Goal: Task Accomplishment & Management: Use online tool/utility

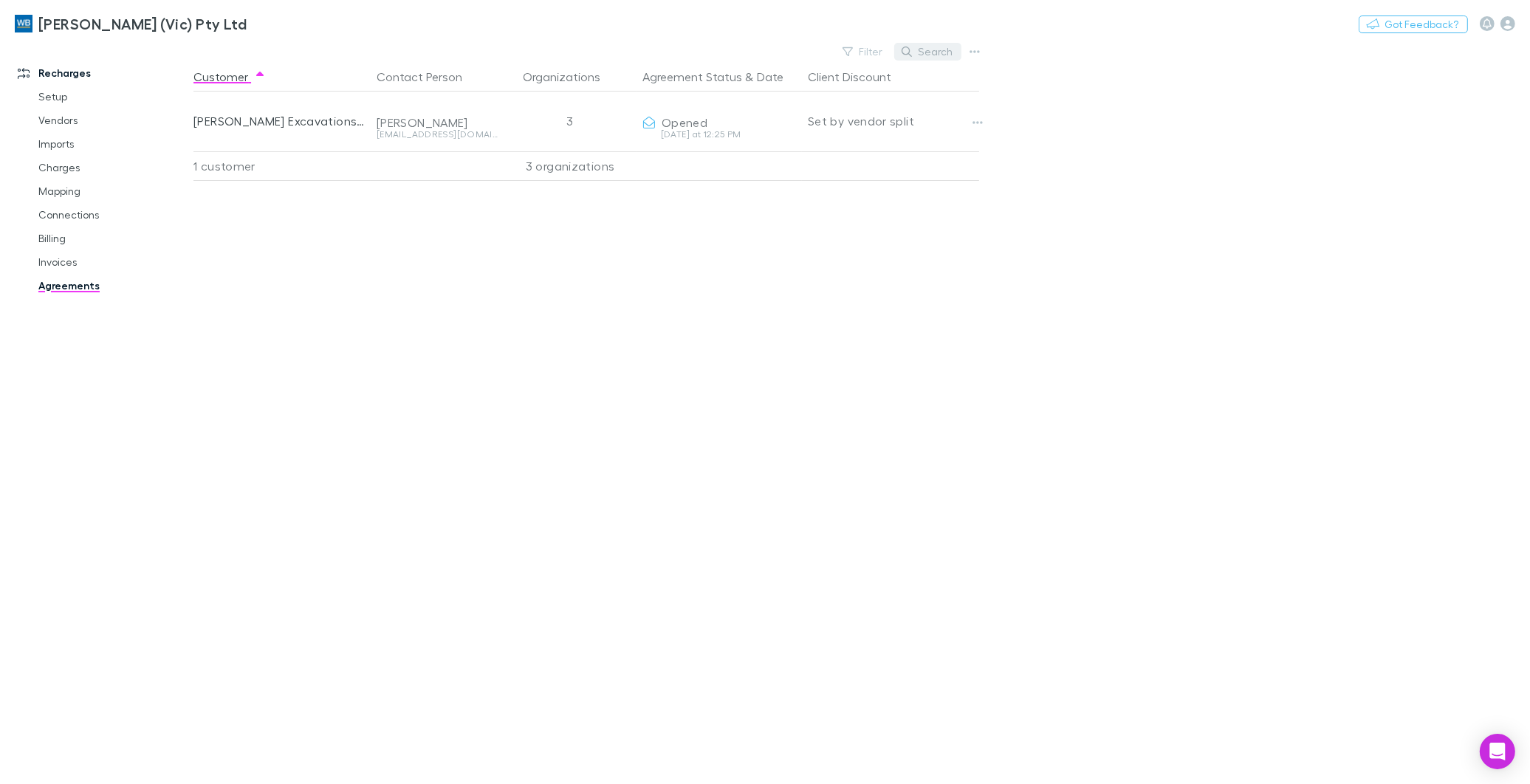
click at [939, 56] on button "Search" at bounding box center [928, 51] width 67 height 18
click at [61, 261] on link "Invoices" at bounding box center [113, 262] width 179 height 24
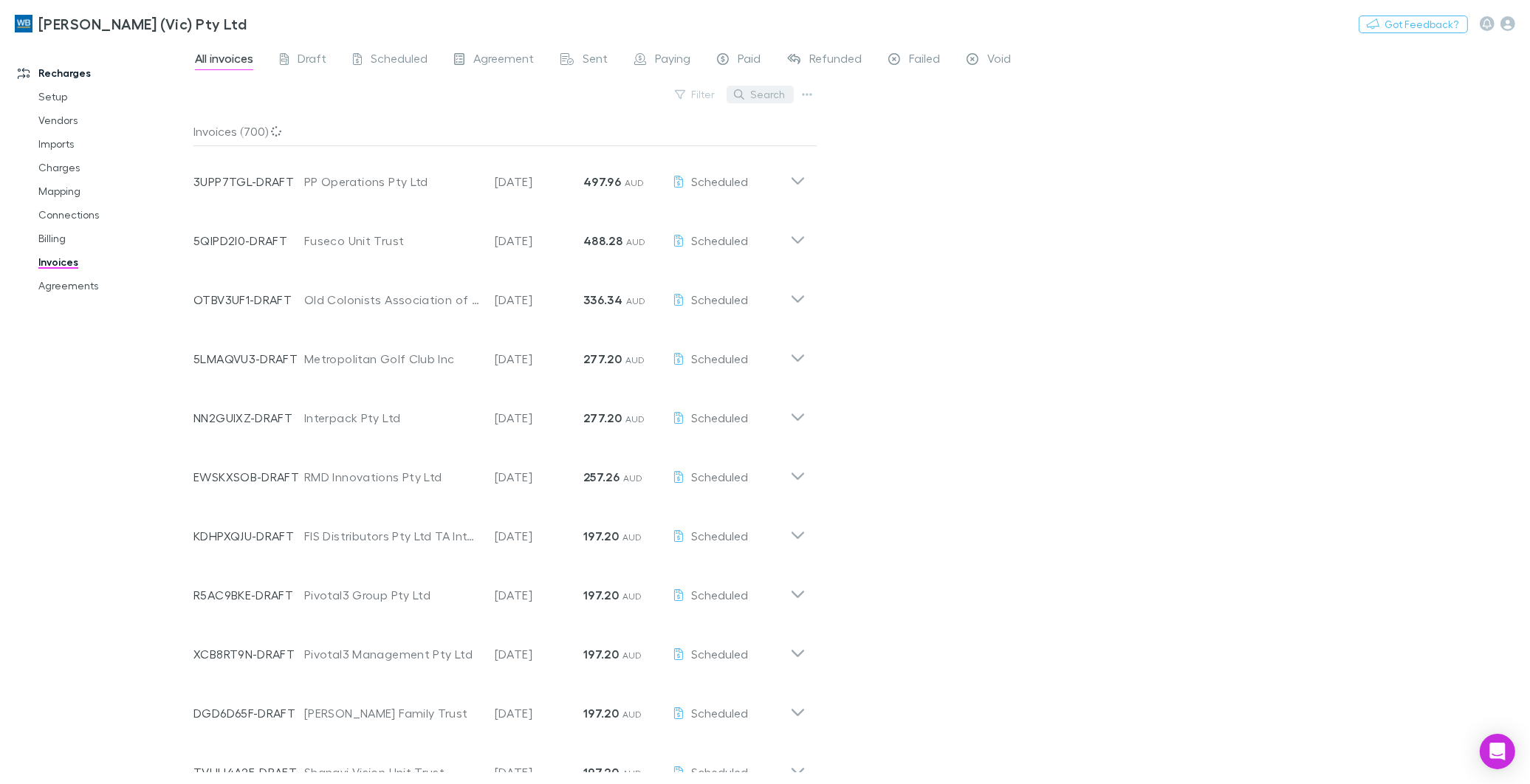
click at [763, 93] on button "Search" at bounding box center [760, 94] width 67 height 18
paste input "**********"
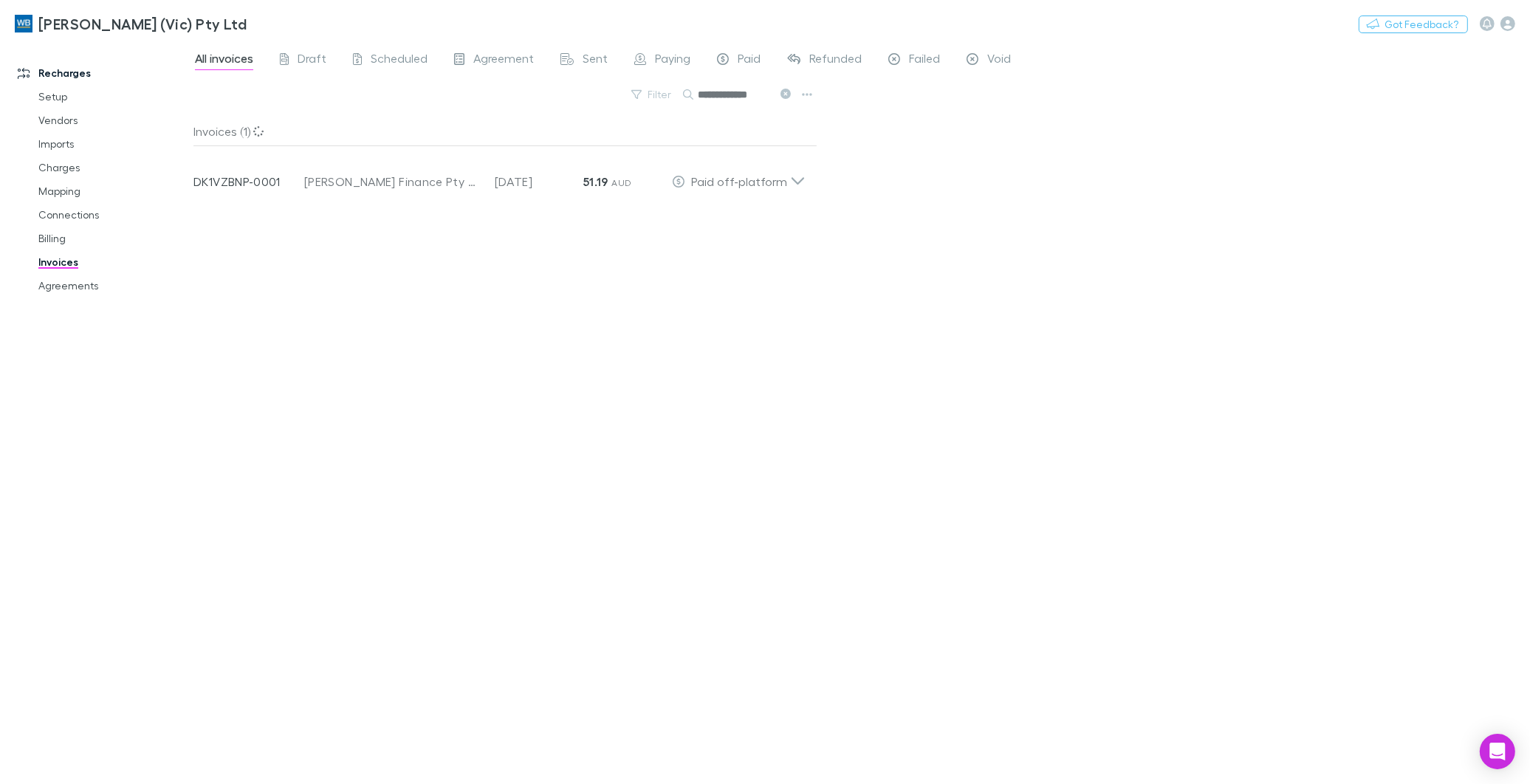
type input "**********"
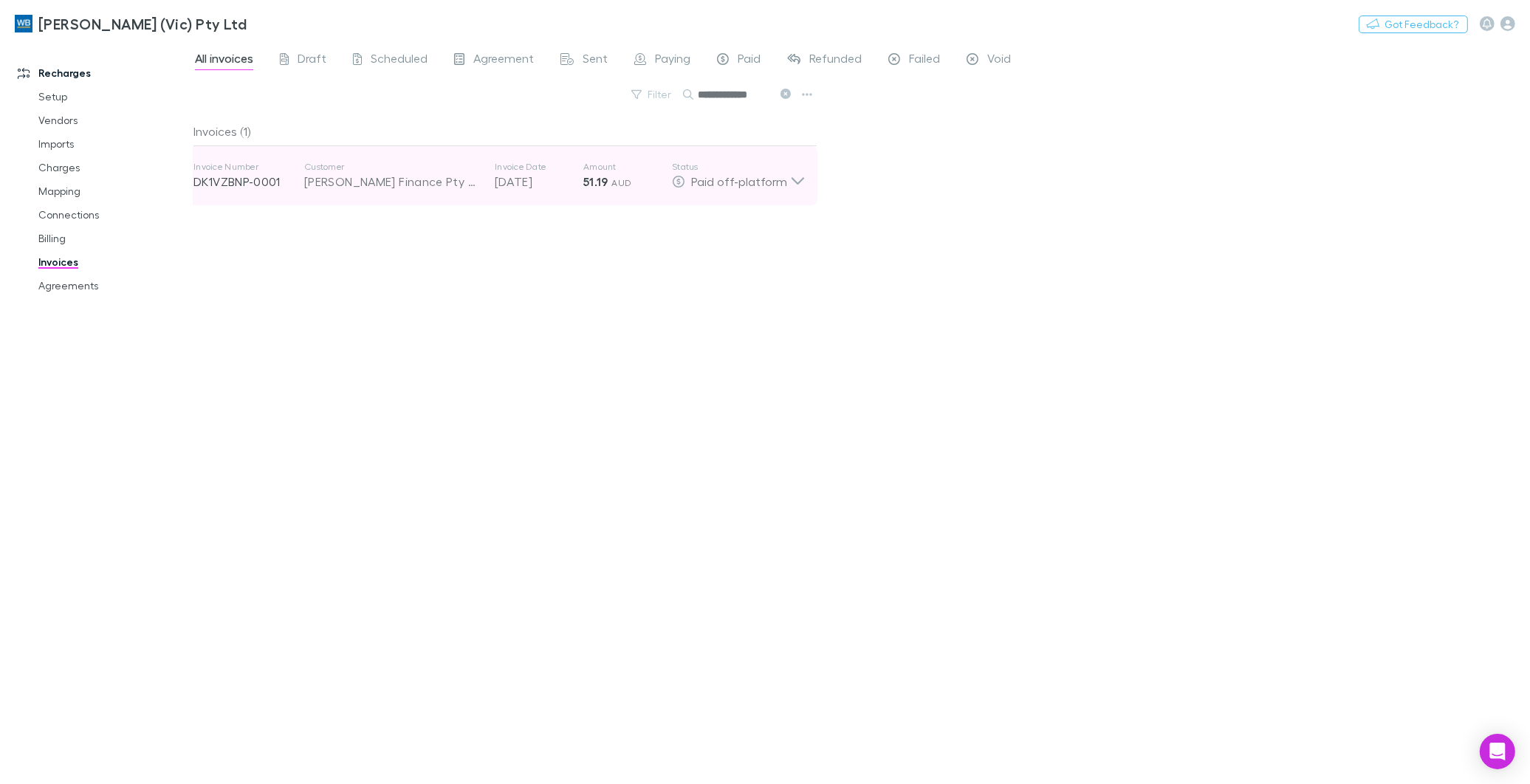
click at [799, 181] on icon at bounding box center [798, 176] width 15 height 29
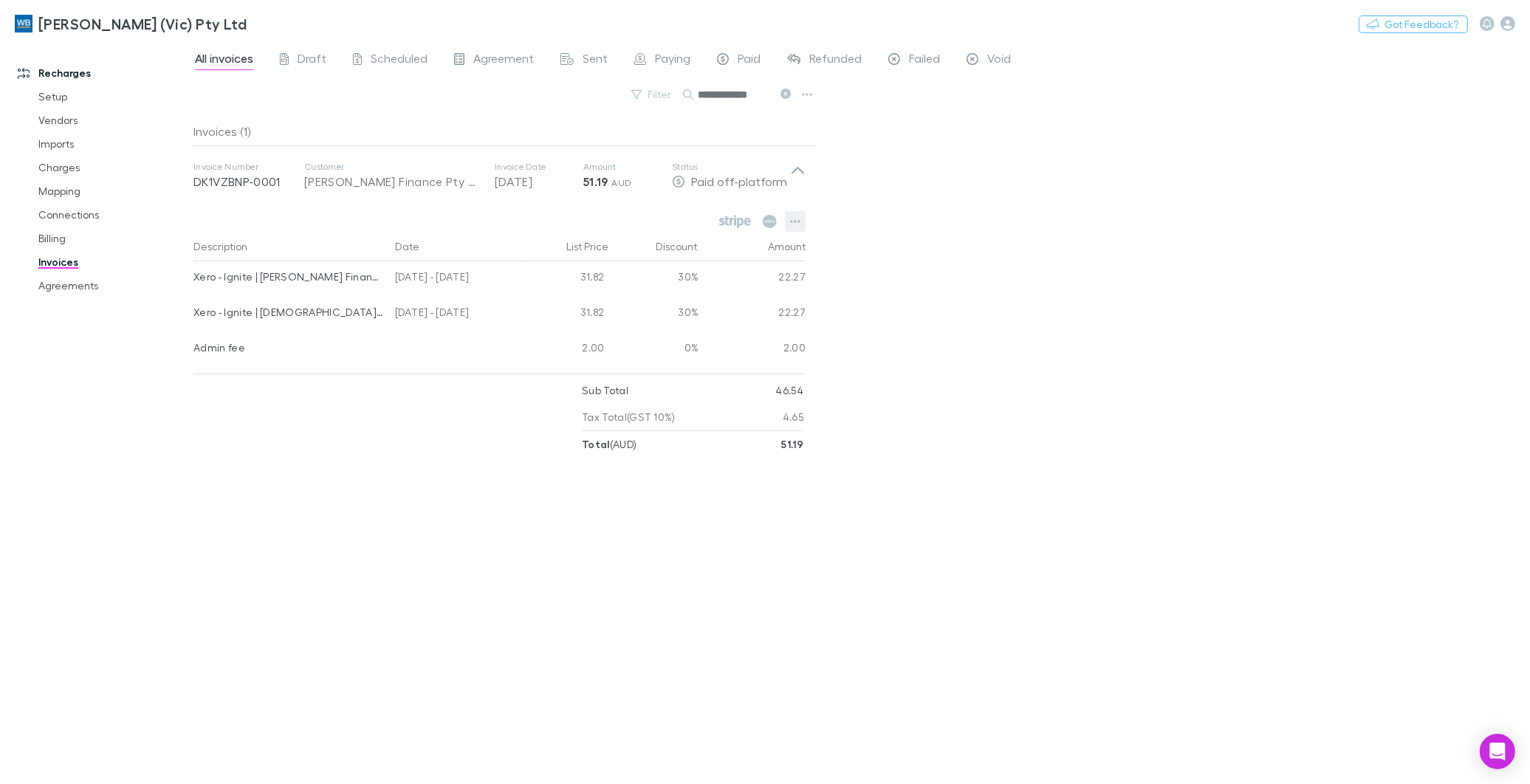
click at [792, 218] on icon "button" at bounding box center [795, 221] width 10 height 12
click at [690, 396] on p "View agreement" at bounding box center [704, 391] width 179 height 18
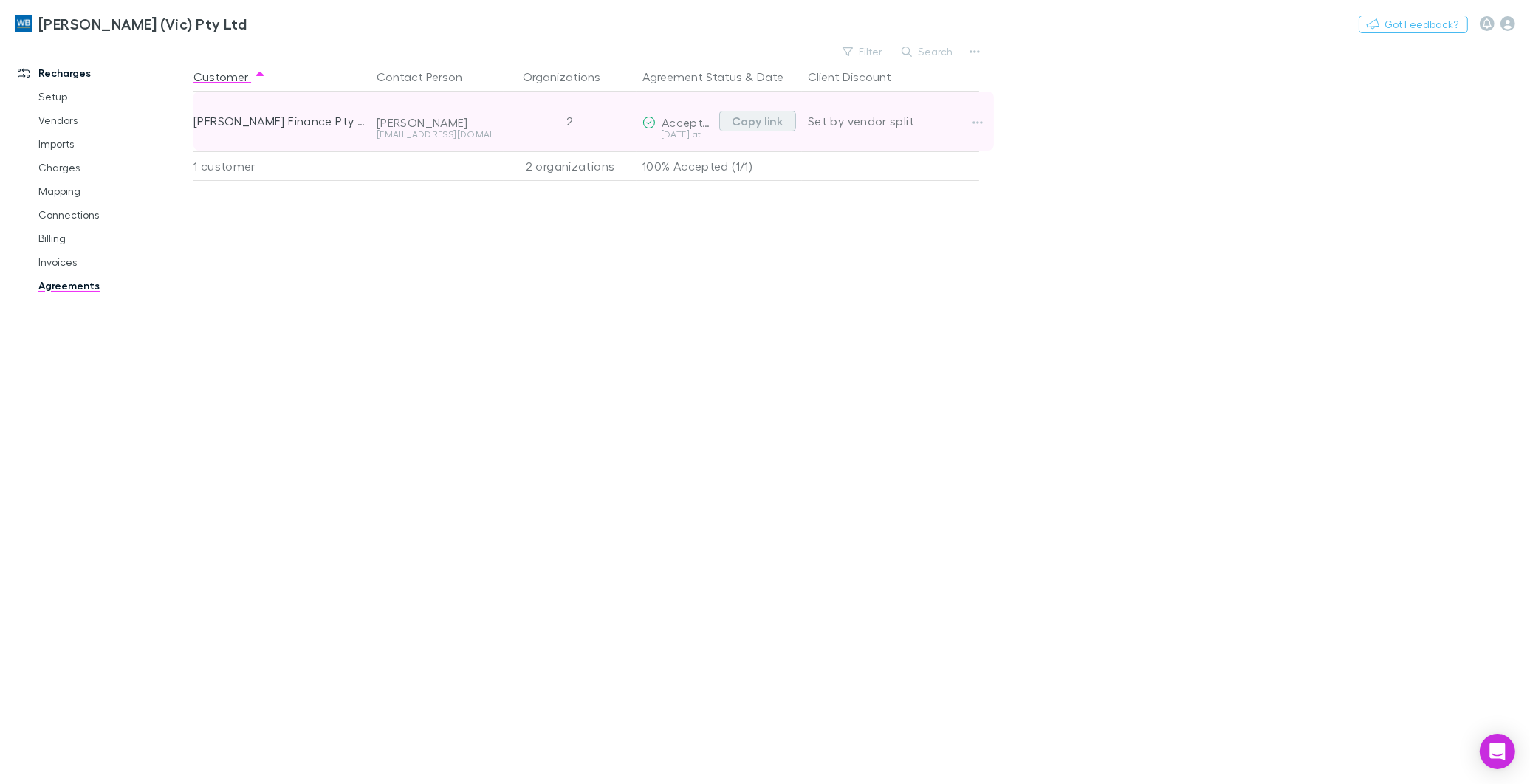
click at [765, 116] on button "Copy link" at bounding box center [757, 121] width 76 height 21
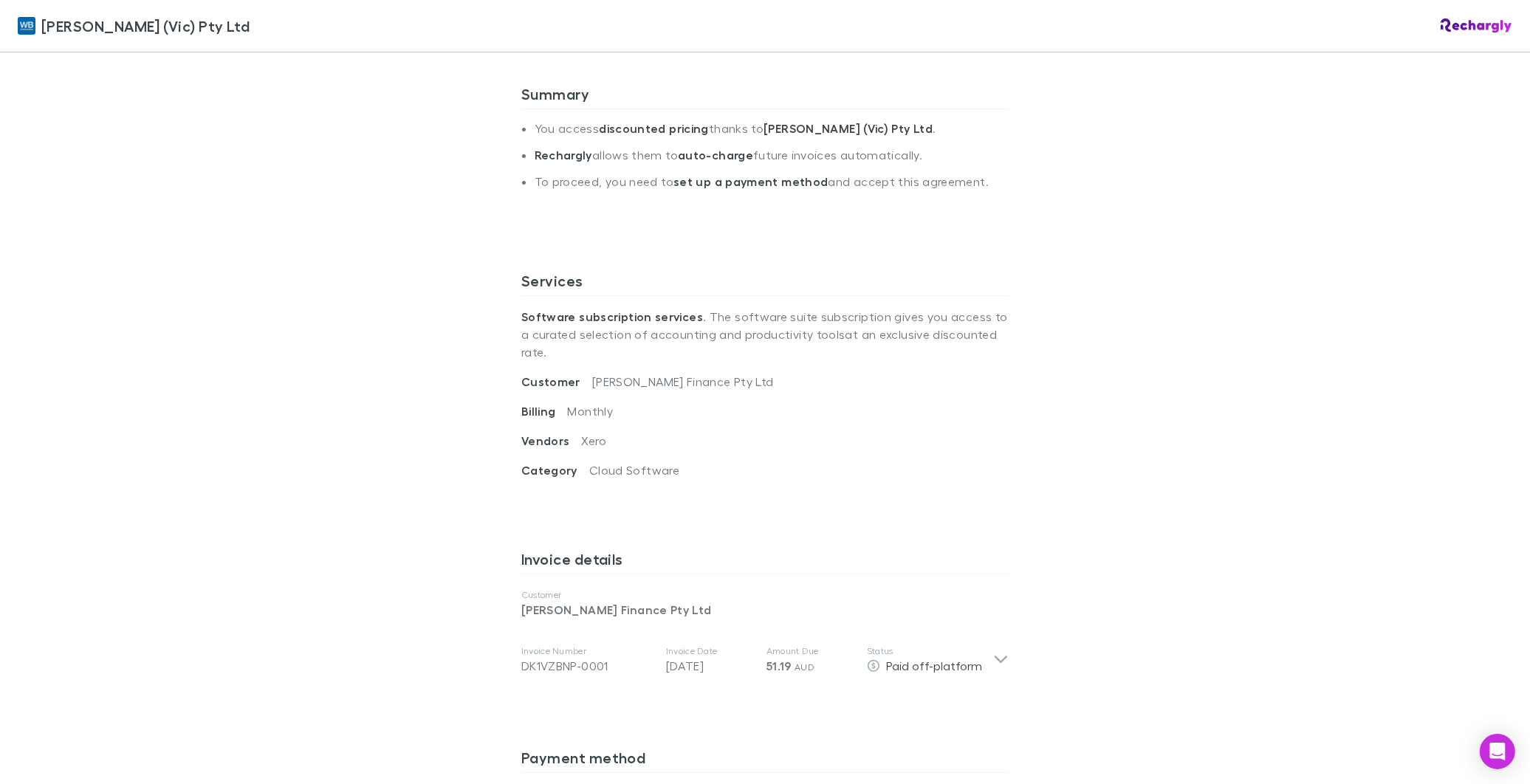
scroll to position [492, 0]
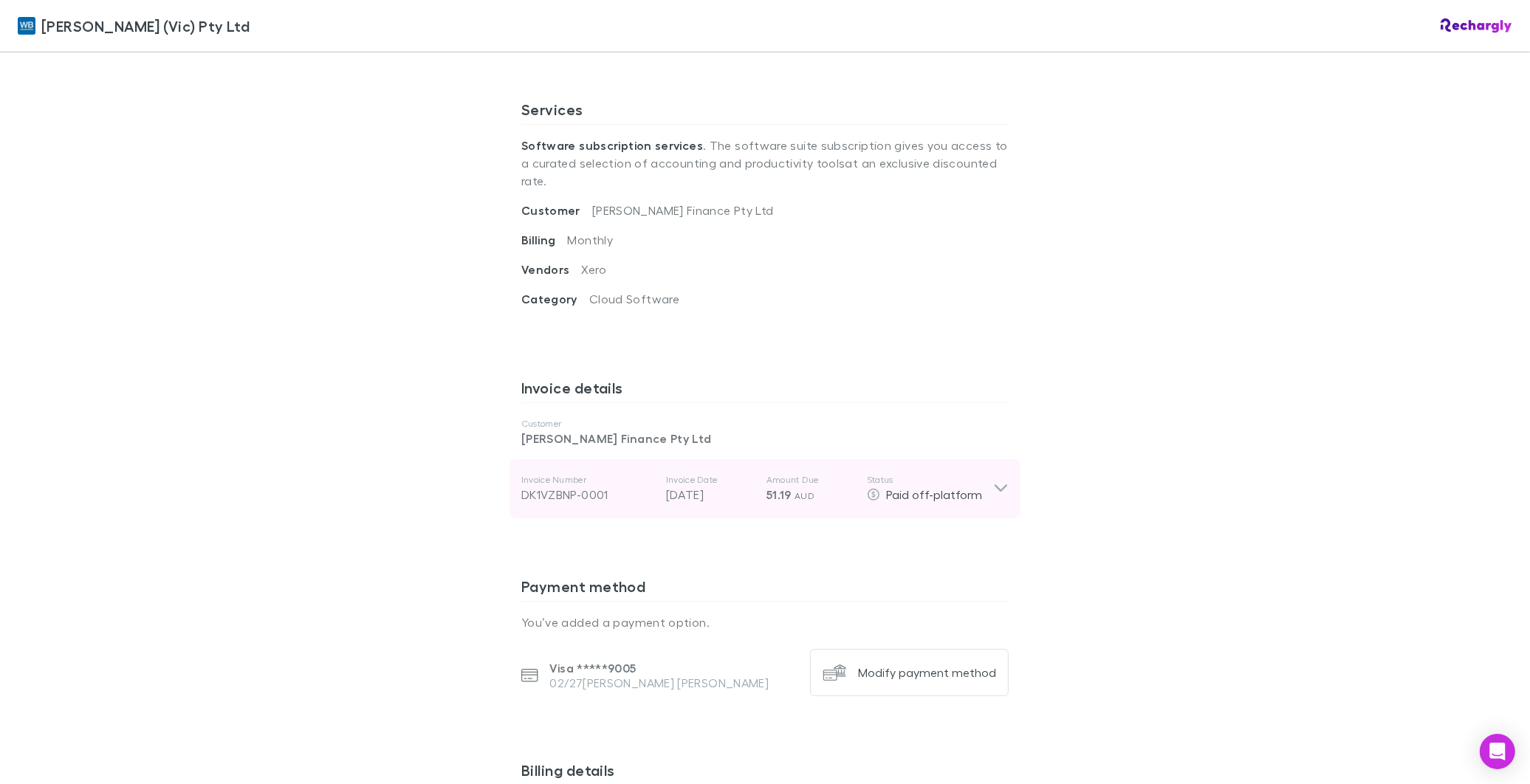
click at [993, 480] on icon at bounding box center [1001, 488] width 15 height 18
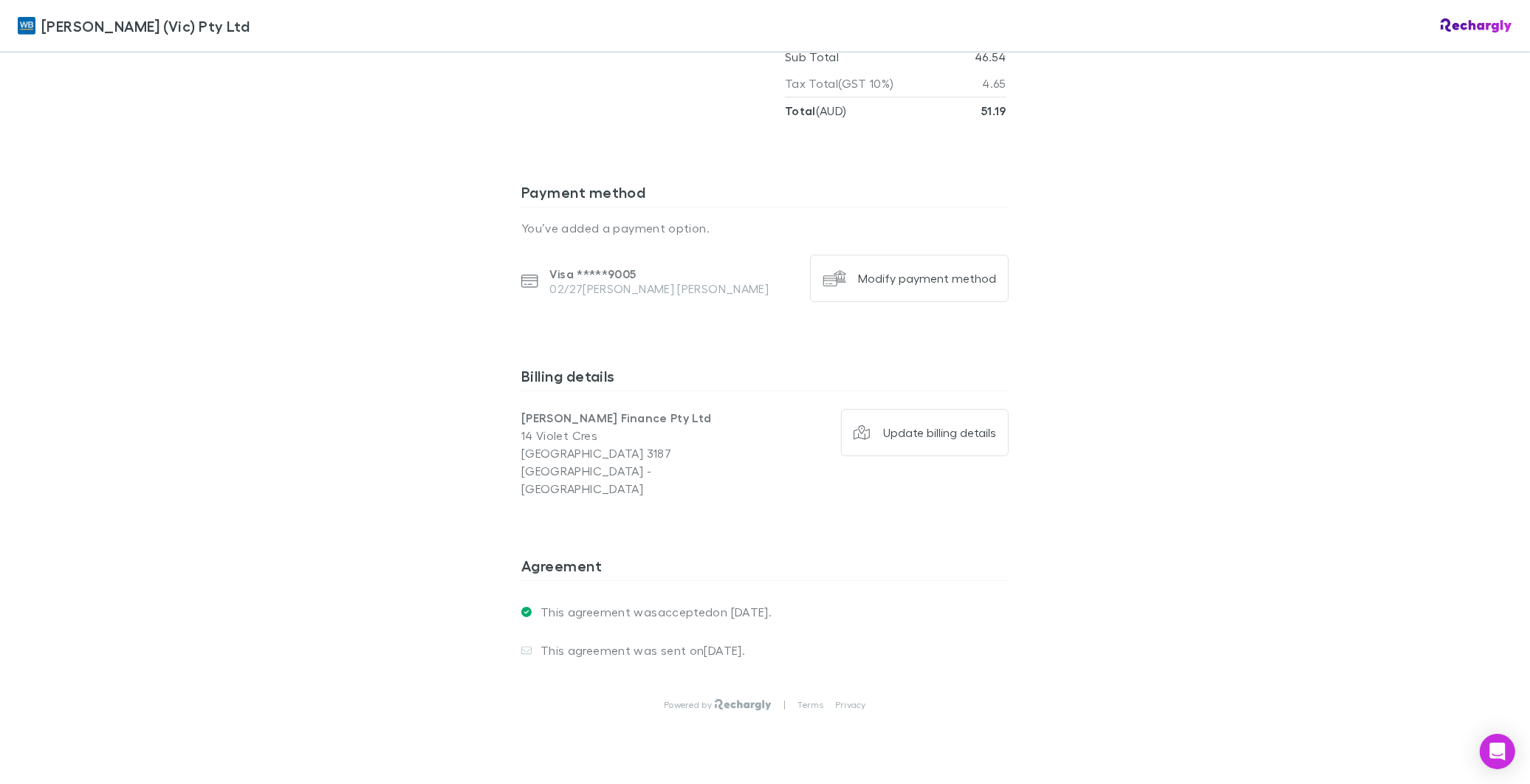
scroll to position [1187, 0]
